Goal: Information Seeking & Learning: Learn about a topic

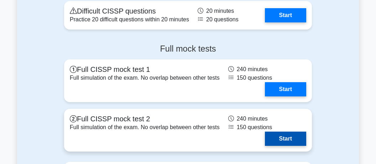
scroll to position [2256, 0]
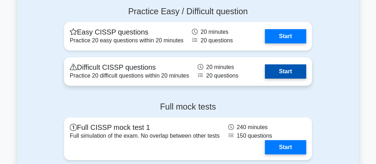
click at [272, 66] on link "Start" at bounding box center [285, 71] width 41 height 14
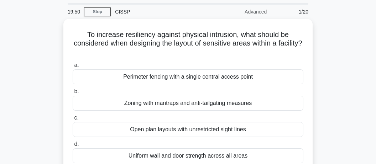
scroll to position [37, 0]
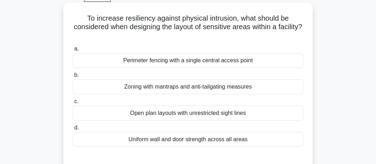
click at [163, 90] on div "Zoning with mantraps and anti-tailgating measures" at bounding box center [188, 86] width 231 height 15
click at [73, 78] on input "b. Zoning with mantraps and anti-tailgating measures" at bounding box center [73, 75] width 0 height 5
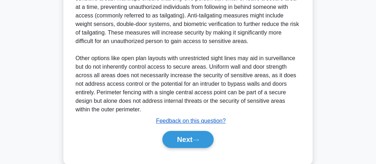
scroll to position [265, 0]
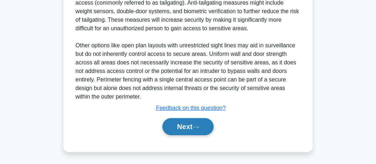
click at [175, 124] on button "Next" at bounding box center [187, 126] width 51 height 17
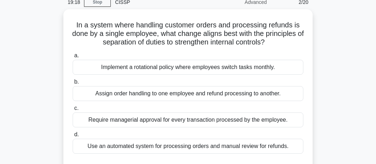
scroll to position [32, 0]
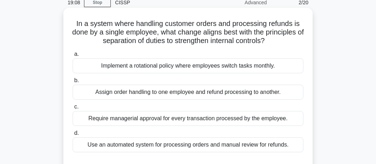
drag, startPoint x: 112, startPoint y: 23, endPoint x: 276, endPoint y: 44, distance: 165.8
click at [276, 44] on h5 "In a system where handling customer orders and processing refunds is done by a …" at bounding box center [188, 32] width 232 height 26
click at [232, 28] on h5 "In a system where handling customer orders and processing refunds is done by a …" at bounding box center [188, 32] width 232 height 26
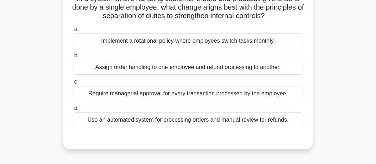
scroll to position [70, 0]
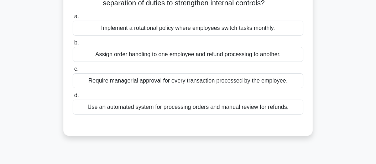
click at [179, 57] on div "Assign order handling to one employee and refund processing to another." at bounding box center [188, 54] width 231 height 15
click at [73, 45] on input "b. Assign order handling to one employee and refund processing to another." at bounding box center [73, 43] width 0 height 5
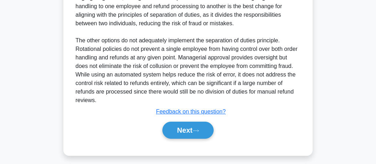
scroll to position [239, 0]
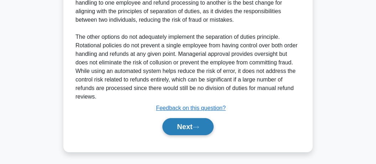
click at [197, 121] on button "Next" at bounding box center [187, 126] width 51 height 17
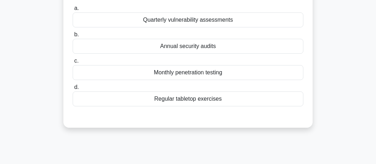
scroll to position [32, 0]
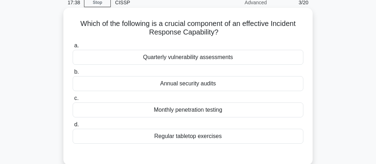
drag, startPoint x: 154, startPoint y: 25, endPoint x: 219, endPoint y: 29, distance: 65.3
click at [219, 29] on h5 "Which of the following is a crucial component of an effective Incident Response…" at bounding box center [188, 28] width 232 height 18
click at [187, 33] on h5 "Which of the following is a crucial component of an effective Incident Response…" at bounding box center [188, 28] width 232 height 18
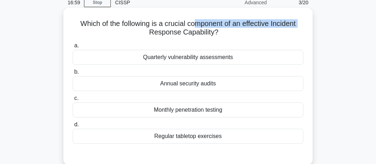
drag, startPoint x: 195, startPoint y: 26, endPoint x: 300, endPoint y: 23, distance: 105.1
click at [300, 23] on h5 "Which of the following is a crucial component of an effective Incident Response…" at bounding box center [188, 28] width 232 height 18
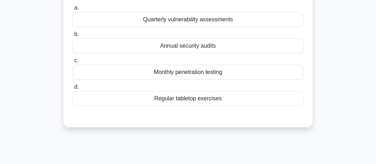
click at [191, 99] on div "Regular tabletop exercises" at bounding box center [188, 98] width 231 height 15
click at [73, 89] on input "d. Regular tabletop exercises" at bounding box center [73, 87] width 0 height 5
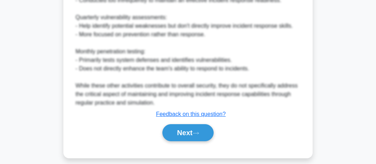
scroll to position [359, 0]
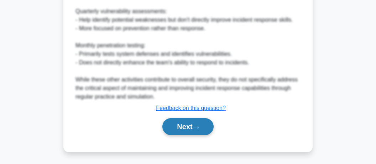
click at [189, 125] on button "Next" at bounding box center [187, 126] width 51 height 17
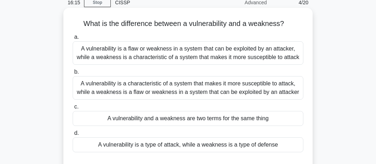
scroll to position [0, 0]
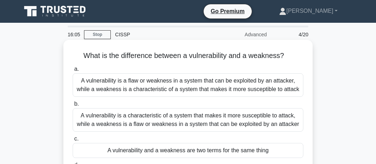
click at [114, 81] on div "A vulnerability is a flaw or weakness in a system that can be exploited by an a…" at bounding box center [188, 84] width 231 height 23
click at [73, 72] on input "a. A vulnerability is a flaw or weakness in a system that can be exploited by a…" at bounding box center [73, 69] width 0 height 5
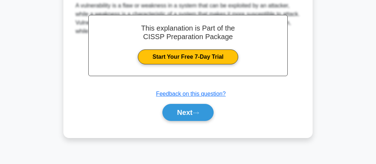
scroll to position [220, 0]
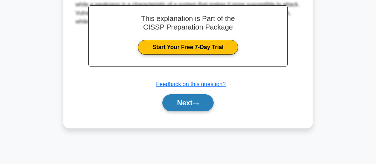
click at [182, 100] on button "Next" at bounding box center [187, 102] width 51 height 17
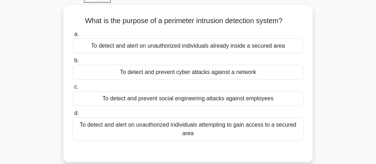
scroll to position [32, 0]
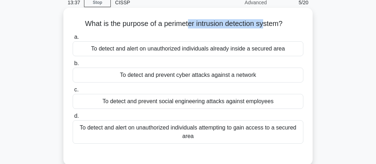
drag, startPoint x: 187, startPoint y: 27, endPoint x: 262, endPoint y: 21, distance: 75.7
click at [262, 21] on h5 "What is the purpose of a perimeter intrusion detection system? .spinner_0XTQ{tr…" at bounding box center [188, 23] width 232 height 9
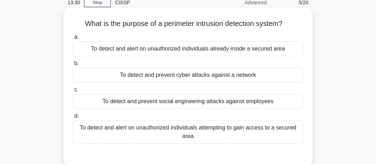
click at [136, 126] on div "To detect and alert on unauthorized individuals attempting to gain access to a …" at bounding box center [188, 131] width 231 height 23
click at [73, 119] on input "d. To detect and alert on unauthorized individuals attempting to gain access to…" at bounding box center [73, 116] width 0 height 5
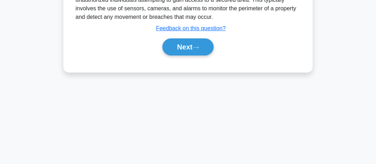
scroll to position [220, 0]
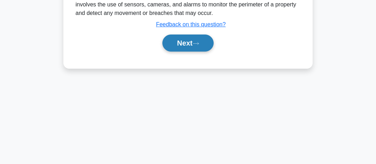
click at [185, 40] on button "Next" at bounding box center [187, 43] width 51 height 17
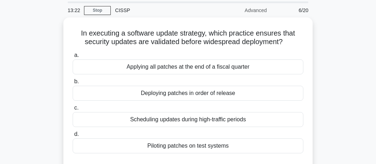
scroll to position [37, 0]
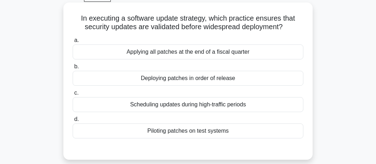
click at [189, 129] on div "Piloting patches on test systems" at bounding box center [188, 131] width 231 height 15
click at [73, 122] on input "d. Piloting patches on test systems" at bounding box center [73, 119] width 0 height 5
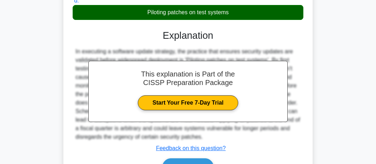
scroll to position [188, 0]
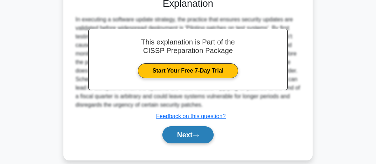
click at [195, 136] on button "Next" at bounding box center [187, 134] width 51 height 17
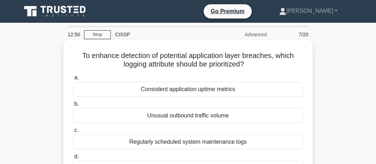
scroll to position [37, 0]
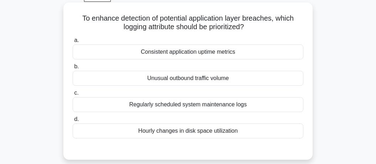
click at [164, 106] on div "Regularly scheduled system maintenance logs" at bounding box center [188, 104] width 231 height 15
click at [73, 95] on input "c. Regularly scheduled system maintenance logs" at bounding box center [73, 93] width 0 height 5
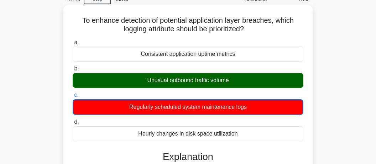
scroll to position [22, 0]
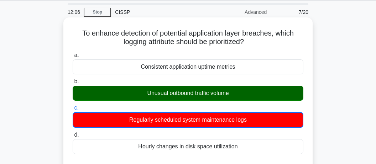
drag, startPoint x: 84, startPoint y: 33, endPoint x: 245, endPoint y: 150, distance: 198.5
copy div "a. Consistent application uptime metrics b. Unusual outbound traffic volume c. …"
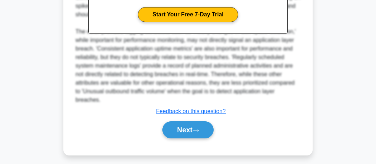
scroll to position [248, 0]
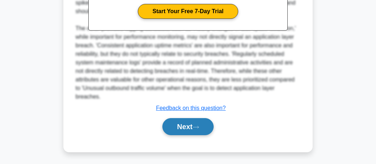
click at [192, 126] on button "Next" at bounding box center [187, 126] width 51 height 17
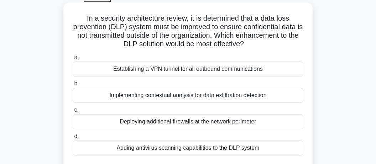
scroll to position [75, 0]
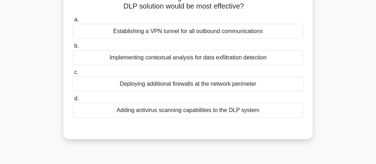
click at [171, 83] on div "Deploying additional firewalls at the network perimeter" at bounding box center [188, 84] width 231 height 15
click at [73, 75] on input "c. Deploying additional firewalls at the network perimeter" at bounding box center [73, 72] width 0 height 5
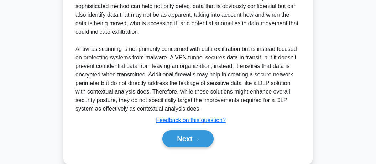
scroll to position [265, 0]
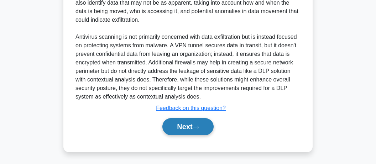
click at [201, 129] on button "Next" at bounding box center [187, 126] width 51 height 17
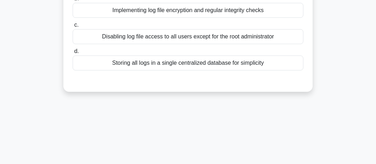
scroll to position [32, 0]
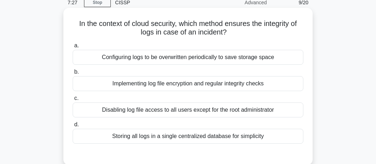
click at [142, 84] on div "Implementing log file encryption and regular integrity checks" at bounding box center [188, 83] width 231 height 15
click at [73, 74] on input "b. Implementing log file encryption and regular integrity checks" at bounding box center [73, 72] width 0 height 5
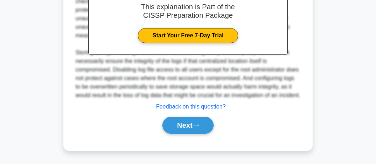
scroll to position [230, 0]
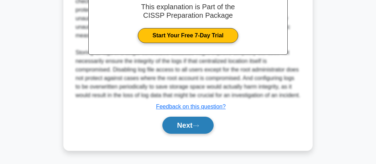
click at [181, 120] on button "Next" at bounding box center [187, 125] width 51 height 17
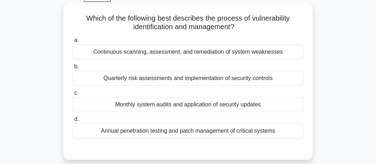
scroll to position [75, 0]
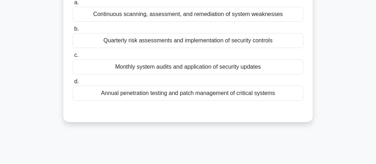
click at [222, 16] on div "Continuous scanning, assessment, and remediation of system weaknesses" at bounding box center [188, 14] width 231 height 15
click at [73, 5] on input "a. Continuous scanning, assessment, and remediation of system weaknesses" at bounding box center [73, 2] width 0 height 5
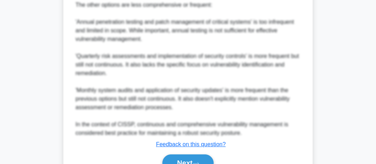
scroll to position [338, 0]
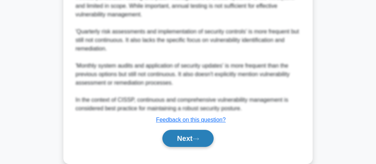
click at [201, 140] on button "Next" at bounding box center [187, 138] width 51 height 17
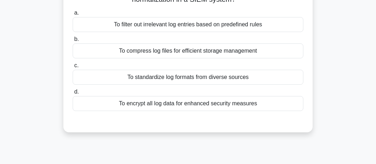
scroll to position [75, 0]
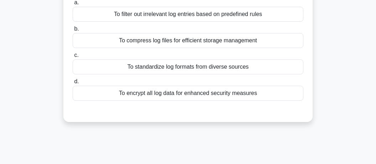
click at [141, 69] on div "To standardize log formats from diverse sources" at bounding box center [188, 66] width 231 height 15
click at [73, 58] on input "c. To standardize log formats from diverse sources" at bounding box center [73, 55] width 0 height 5
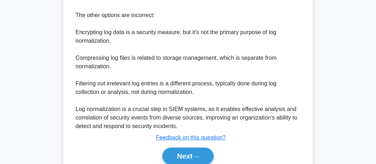
scroll to position [316, 0]
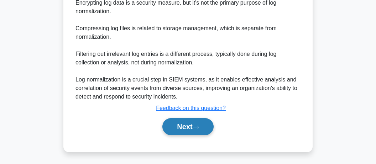
click at [173, 126] on button "Next" at bounding box center [187, 126] width 51 height 17
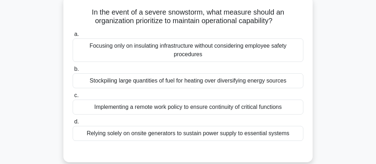
scroll to position [32, 0]
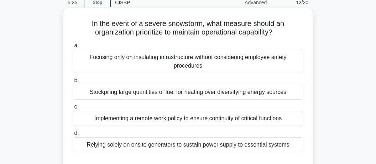
click at [108, 118] on div "Implementing a remote work policy to ensure continuity of critical functions" at bounding box center [188, 118] width 231 height 15
click at [73, 109] on input "c. Implementing a remote work policy to ensure continuity of critical functions" at bounding box center [73, 107] width 0 height 5
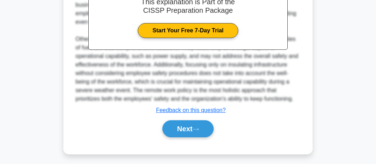
scroll to position [239, 0]
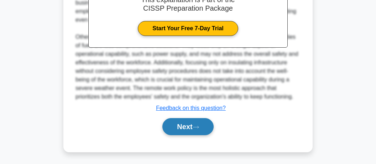
click at [173, 128] on button "Next" at bounding box center [187, 126] width 51 height 17
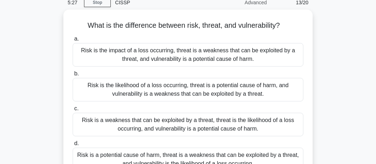
scroll to position [70, 0]
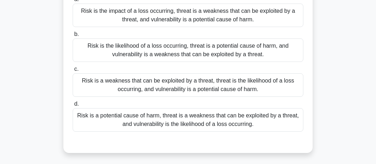
click at [181, 53] on div "Risk is the likelihood of a loss occurring, threat is a potential cause of harm…" at bounding box center [188, 49] width 231 height 23
click at [73, 37] on input "b. Risk is the likelihood of a loss occurring, threat is a potential cause of h…" at bounding box center [73, 34] width 0 height 5
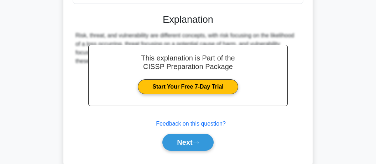
scroll to position [220, 0]
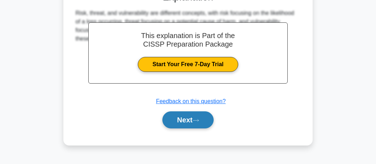
click at [193, 119] on button "Next" at bounding box center [187, 119] width 51 height 17
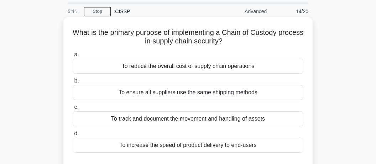
scroll to position [37, 0]
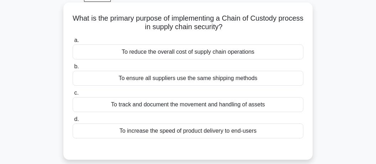
click at [154, 105] on div "To track and document the movement and handling of assets" at bounding box center [188, 104] width 231 height 15
click at [73, 95] on input "c. To track and document the movement and handling of assets" at bounding box center [73, 93] width 0 height 5
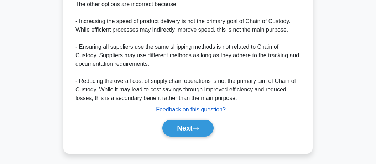
scroll to position [324, 0]
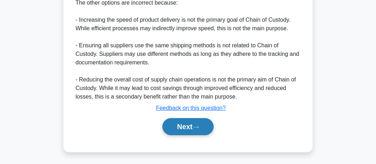
click at [191, 123] on button "Next" at bounding box center [187, 126] width 51 height 17
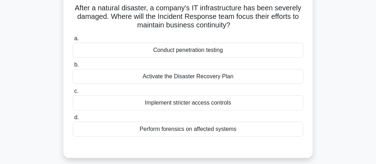
scroll to position [37, 0]
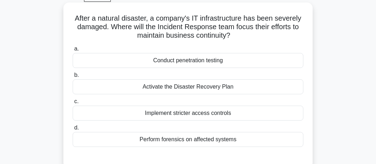
click at [153, 86] on div "Activate the Disaster Recovery Plan" at bounding box center [188, 86] width 231 height 15
click at [73, 78] on input "b. Activate the Disaster Recovery Plan" at bounding box center [73, 75] width 0 height 5
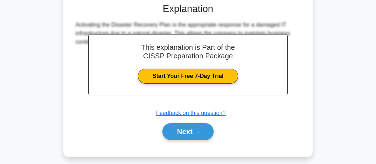
scroll to position [220, 0]
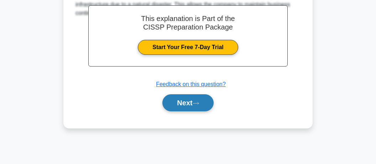
click at [177, 101] on button "Next" at bounding box center [187, 102] width 51 height 17
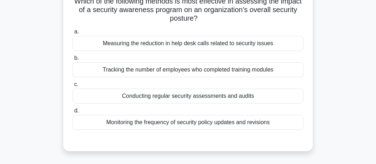
scroll to position [70, 0]
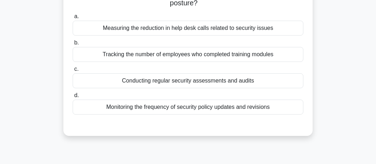
click at [157, 79] on div "Conducting regular security assessments and audits" at bounding box center [188, 80] width 231 height 15
click at [73, 72] on input "c. Conducting regular security assessments and audits" at bounding box center [73, 69] width 0 height 5
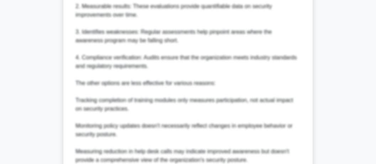
scroll to position [393, 0]
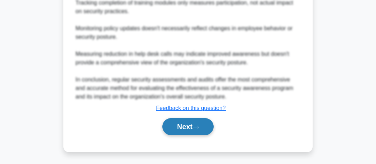
click at [183, 123] on button "Next" at bounding box center [187, 126] width 51 height 17
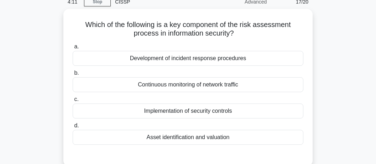
scroll to position [32, 0]
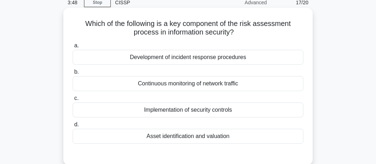
click at [207, 134] on div "Asset identification and valuation" at bounding box center [188, 136] width 231 height 15
click at [73, 127] on input "d. Asset identification and valuation" at bounding box center [73, 124] width 0 height 5
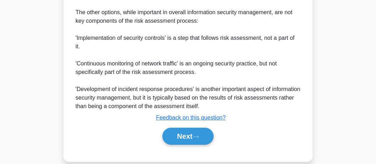
scroll to position [316, 0]
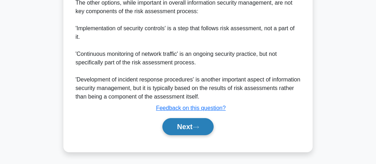
click at [184, 127] on button "Next" at bounding box center [187, 126] width 51 height 17
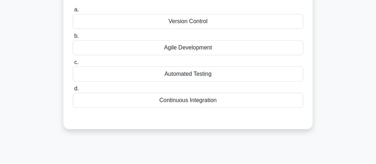
scroll to position [32, 0]
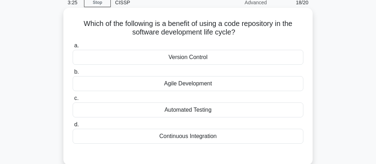
click at [185, 61] on div "Version Control" at bounding box center [188, 57] width 231 height 15
click at [73, 48] on input "a. Version Control" at bounding box center [73, 45] width 0 height 5
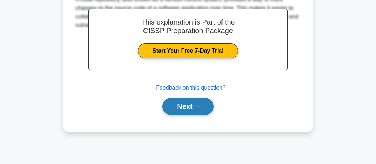
scroll to position [220, 0]
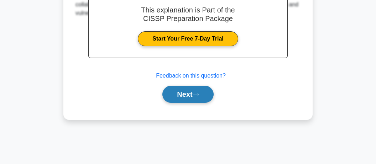
click at [192, 94] on button "Next" at bounding box center [187, 94] width 51 height 17
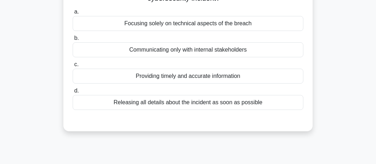
scroll to position [32, 0]
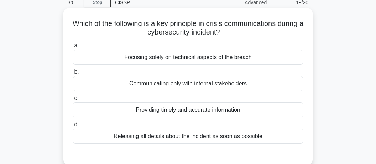
click at [165, 115] on div "Providing timely and accurate information" at bounding box center [188, 110] width 231 height 15
click at [73, 101] on input "c. Providing timely and accurate information" at bounding box center [73, 98] width 0 height 5
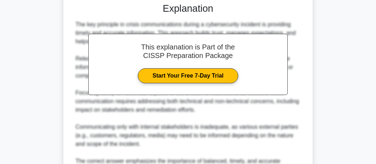
scroll to position [265, 0]
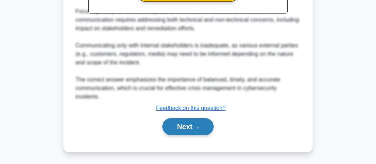
click at [183, 126] on button "Next" at bounding box center [187, 126] width 51 height 17
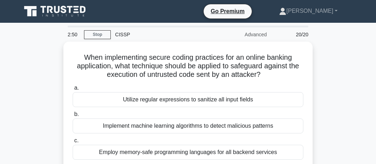
scroll to position [37, 0]
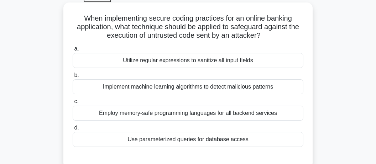
click at [154, 116] on div "Employ memory-safe programming languages for all backend services" at bounding box center [188, 113] width 231 height 15
click at [73, 104] on input "c. Employ memory-safe programming languages for all backend services" at bounding box center [73, 101] width 0 height 5
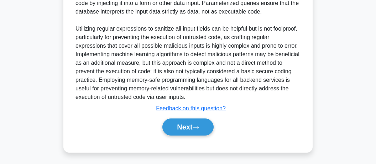
scroll to position [248, 0]
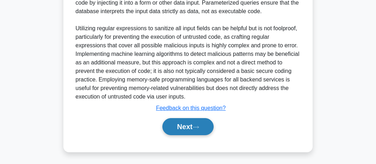
click at [171, 126] on button "Next" at bounding box center [187, 126] width 51 height 17
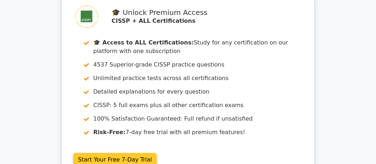
scroll to position [1567, 0]
